Goal: Task Accomplishment & Management: Manage account settings

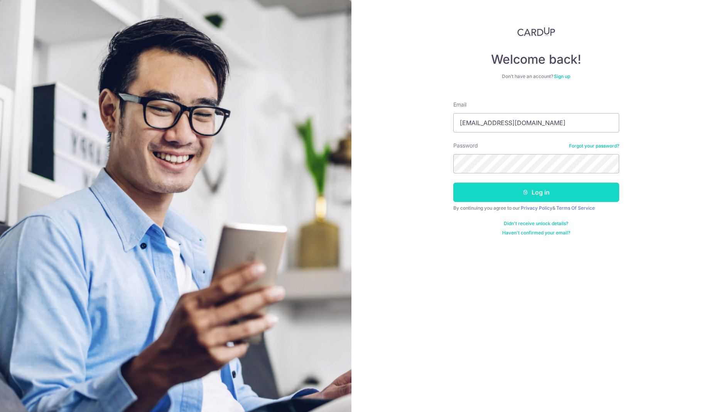
click at [531, 191] on button "Log in" at bounding box center [537, 192] width 166 height 19
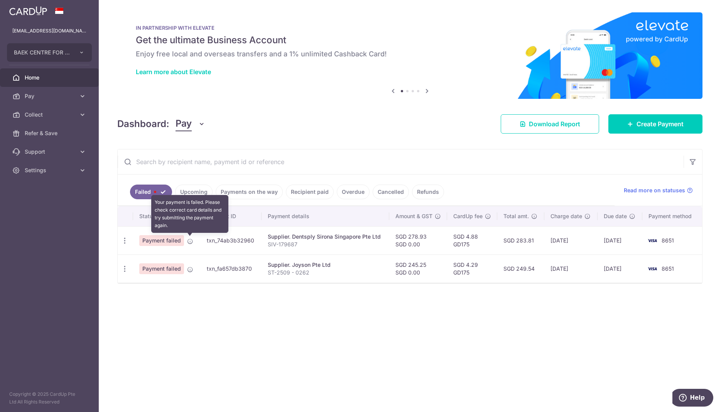
click at [192, 239] on body "drbdds@gmail.com BAEK CENTRE FOR AESTHETIC AND IMPLANT DENTISTRY PTE. LTD. Add …" at bounding box center [360, 206] width 721 height 412
click at [190, 240] on icon at bounding box center [190, 241] width 6 height 6
click at [124, 241] on icon "button" at bounding box center [125, 241] width 8 height 8
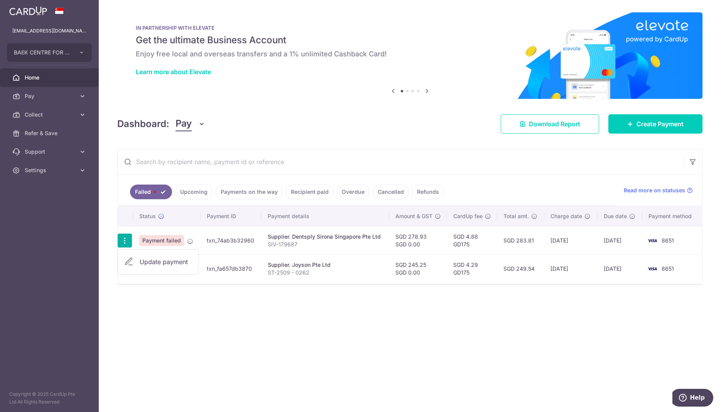
click at [159, 261] on span "Update payment" at bounding box center [166, 261] width 52 height 9
radio input "true"
type input "278.93"
type input "0.00"
type input "SIV-179687"
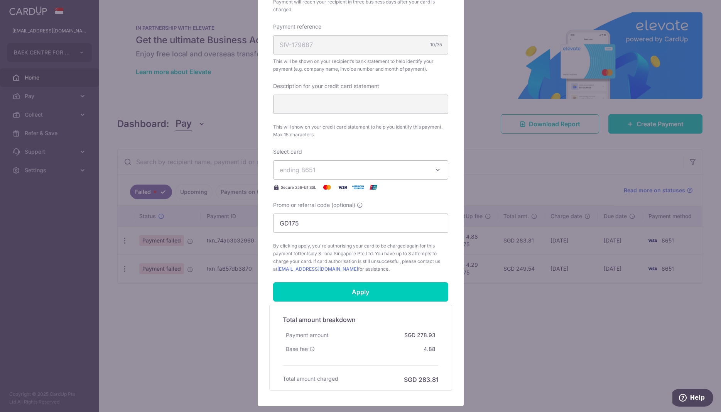
scroll to position [236, 0]
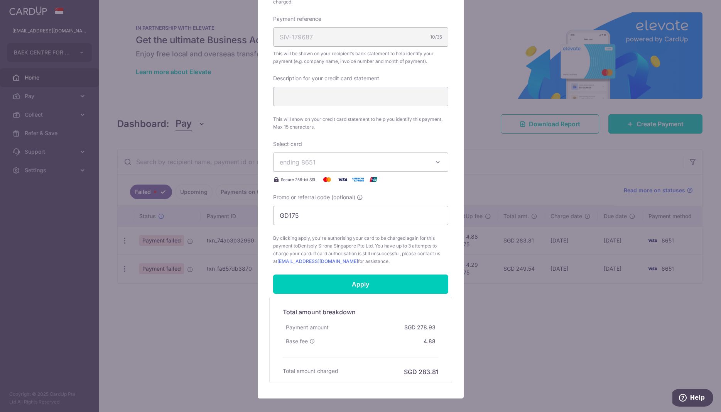
click at [393, 165] on span "ending 8651" at bounding box center [354, 161] width 148 height 9
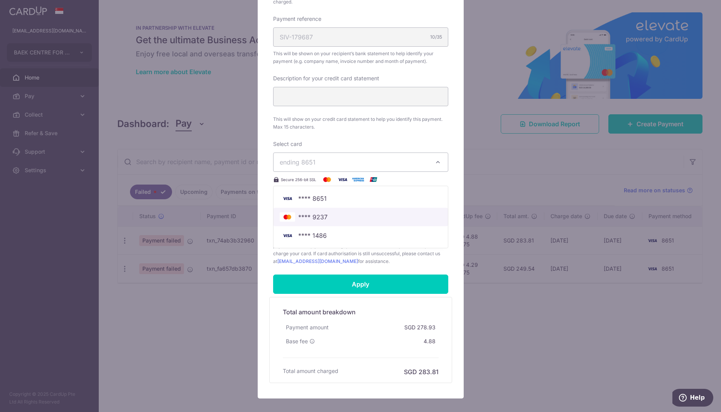
click at [357, 213] on span "**** 9237" at bounding box center [361, 216] width 162 height 9
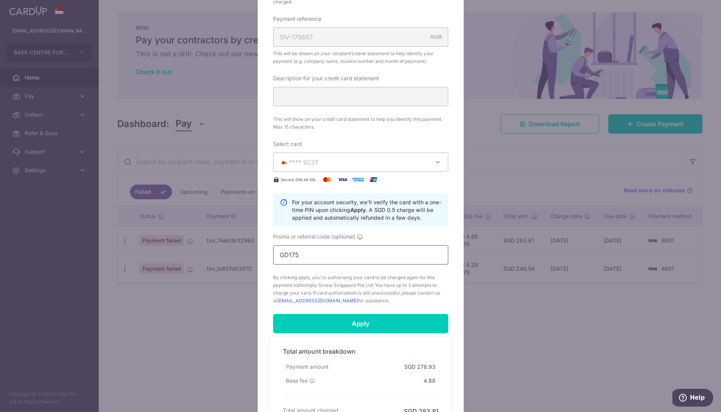
click at [356, 253] on input "GD175" at bounding box center [360, 254] width 175 height 19
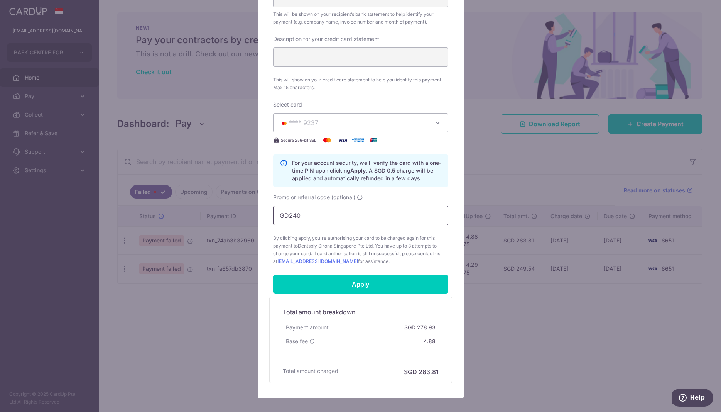
scroll to position [318, 0]
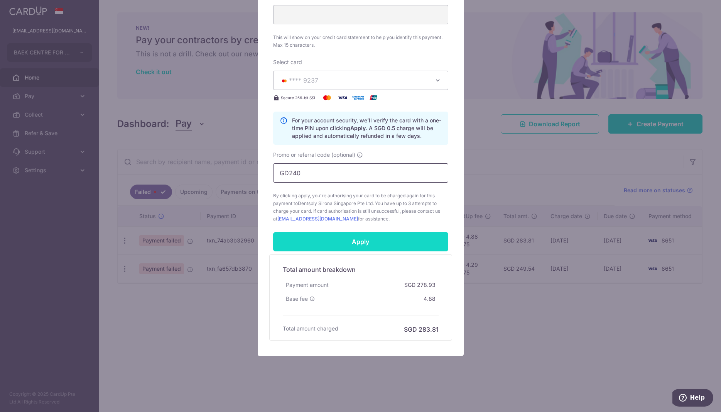
type input "GD240"
click at [380, 244] on input "Apply" at bounding box center [360, 241] width 175 height 19
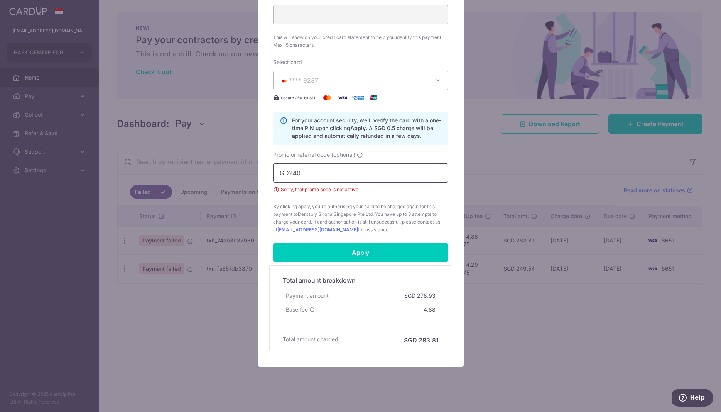
drag, startPoint x: 345, startPoint y: 175, endPoint x: 190, endPoint y: 178, distance: 155.2
click at [273, 178] on input "GD240" at bounding box center [360, 172] width 175 height 19
click at [354, 254] on input "Apply" at bounding box center [360, 252] width 175 height 19
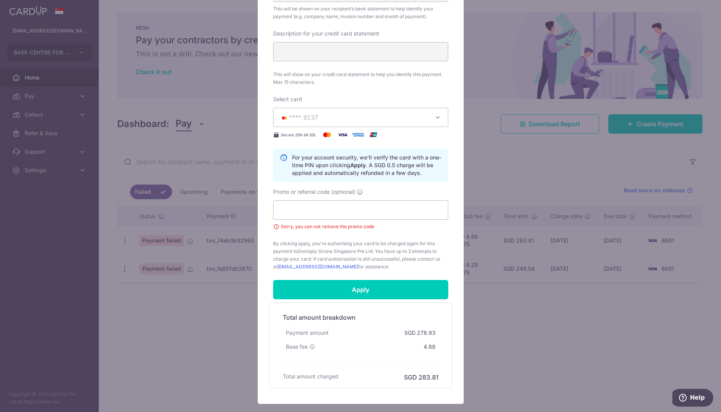
scroll to position [279, 0]
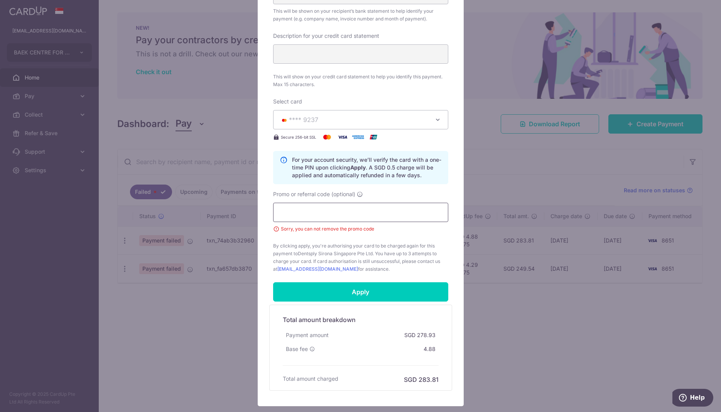
click at [363, 212] on input "Promo or referral code (optional)" at bounding box center [360, 212] width 175 height 19
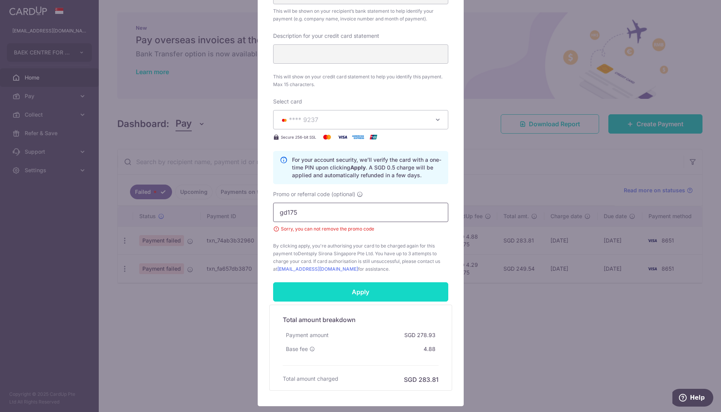
type input "gd175"
click at [377, 294] on input "Apply" at bounding box center [360, 291] width 175 height 19
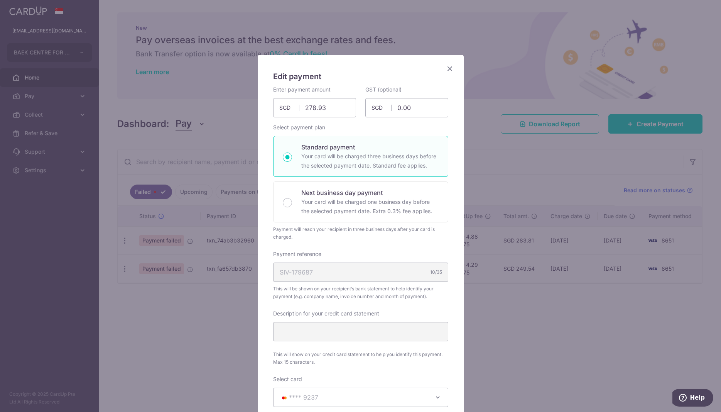
scroll to position [0, 0]
click at [449, 69] on icon "Close" at bounding box center [449, 70] width 9 height 10
